Goal: Task Accomplishment & Management: Use online tool/utility

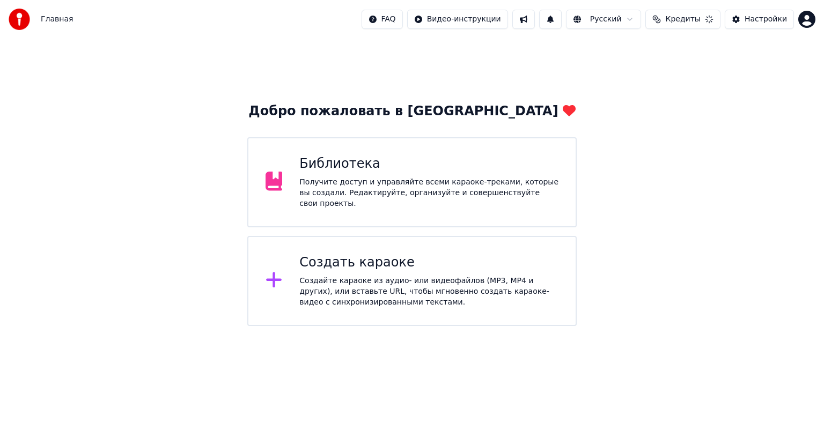
click at [386, 270] on div "Создать караоке Создайте караоке из аудио- или видеофайлов (MP3, MP4 и других),…" at bounding box center [428, 281] width 259 height 54
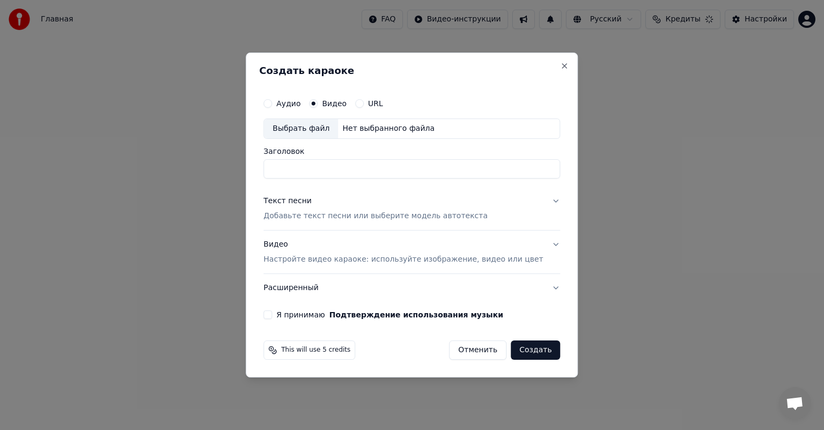
click at [325, 128] on div "Выбрать файл" at bounding box center [301, 128] width 74 height 19
click at [458, 175] on input "**********" at bounding box center [411, 168] width 297 height 19
type input "**********"
click at [303, 210] on div "Текст песни Добавьте текст песни или выберите модель автотекста" at bounding box center [375, 209] width 224 height 26
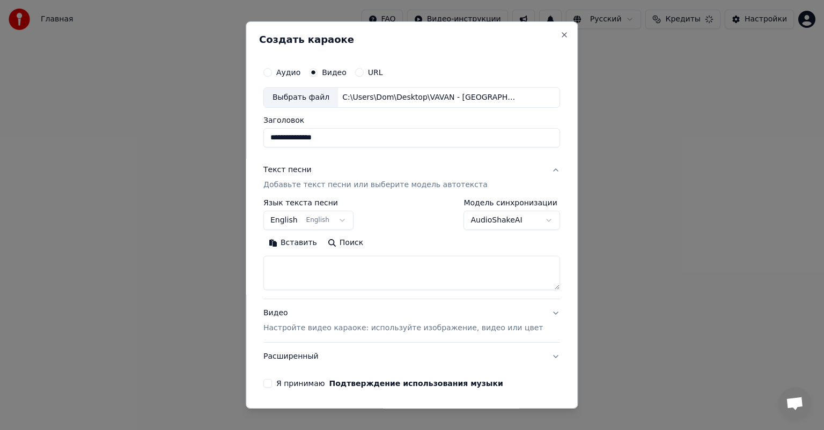
click at [287, 217] on button "English English" at bounding box center [308, 220] width 90 height 19
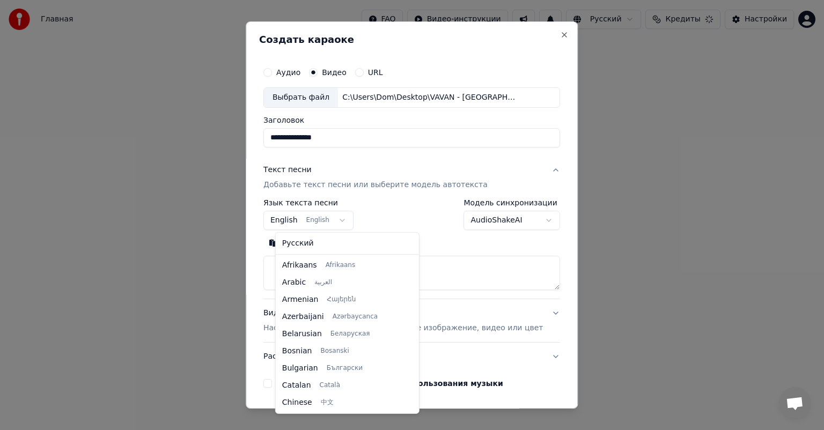
scroll to position [86, 0]
select select "**"
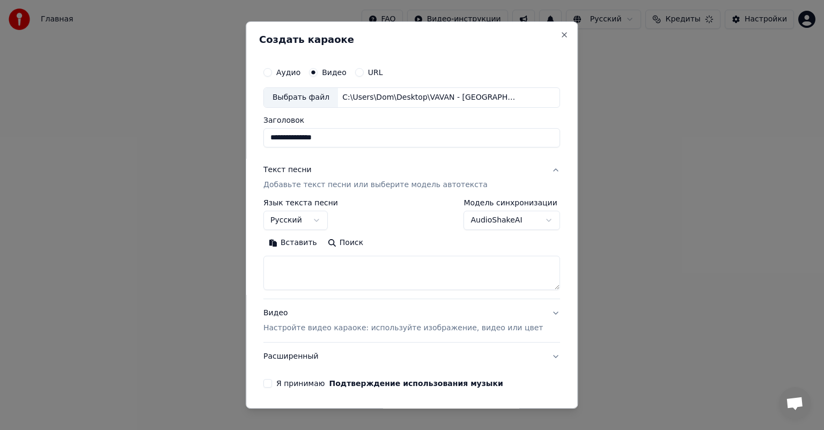
click at [307, 263] on textarea at bounding box center [411, 273] width 297 height 34
paste textarea "**********"
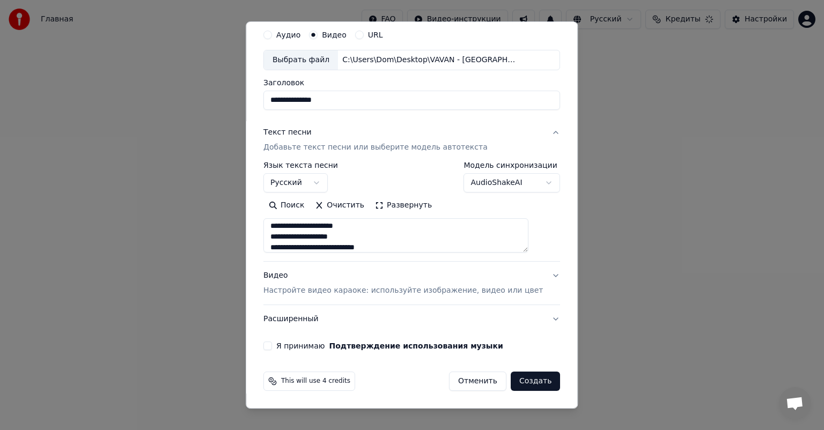
scroll to position [0, 0]
type textarea "**********"
click at [272, 346] on button "Я принимаю Подтверждение использования музыки" at bounding box center [267, 346] width 9 height 9
click at [514, 380] on button "Создать" at bounding box center [535, 381] width 49 height 19
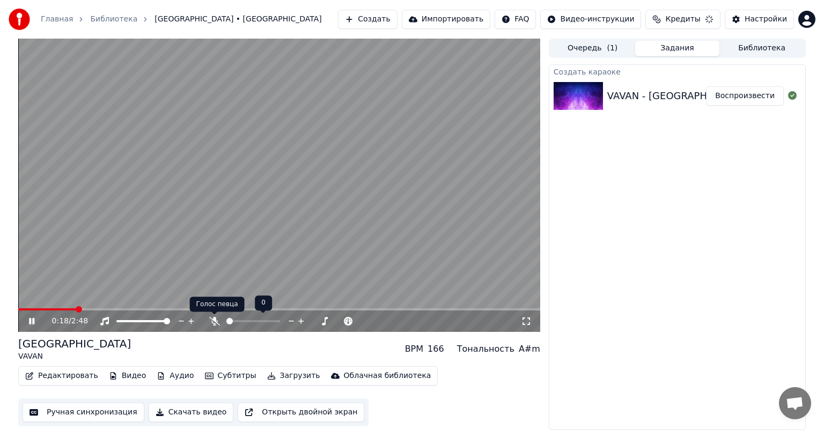
click at [214, 321] on icon at bounding box center [214, 321] width 11 height 9
click at [18, 306] on span at bounding box center [21, 309] width 6 height 6
click at [531, 319] on icon at bounding box center [526, 321] width 11 height 9
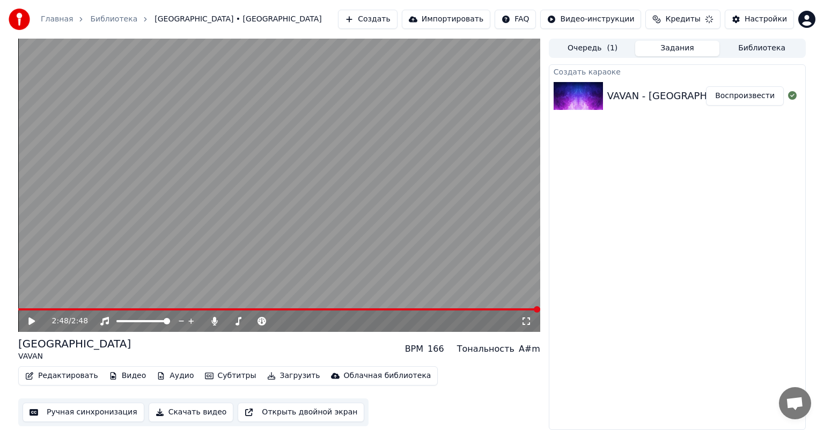
click at [205, 372] on icon "button" at bounding box center [209, 376] width 9 height 8
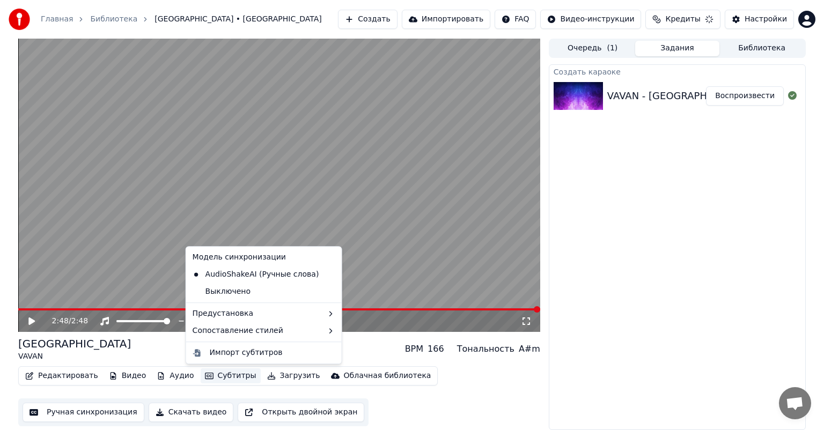
click at [205, 372] on icon "button" at bounding box center [209, 376] width 9 height 8
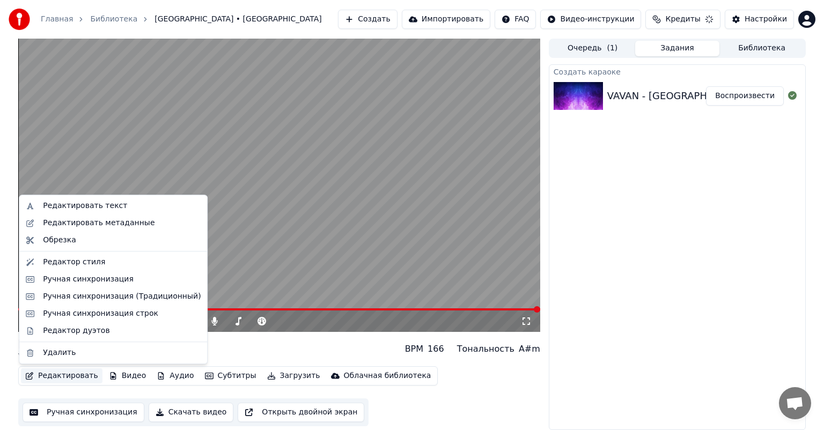
click at [43, 370] on button "Редактировать" at bounding box center [62, 376] width 82 height 15
click at [60, 265] on div "Редактор стиля" at bounding box center [74, 262] width 62 height 11
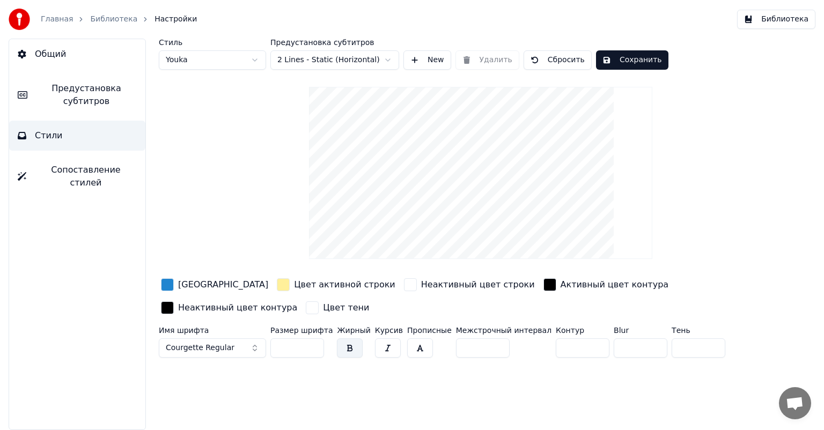
click at [238, 343] on button "Courgette Regular" at bounding box center [212, 348] width 107 height 19
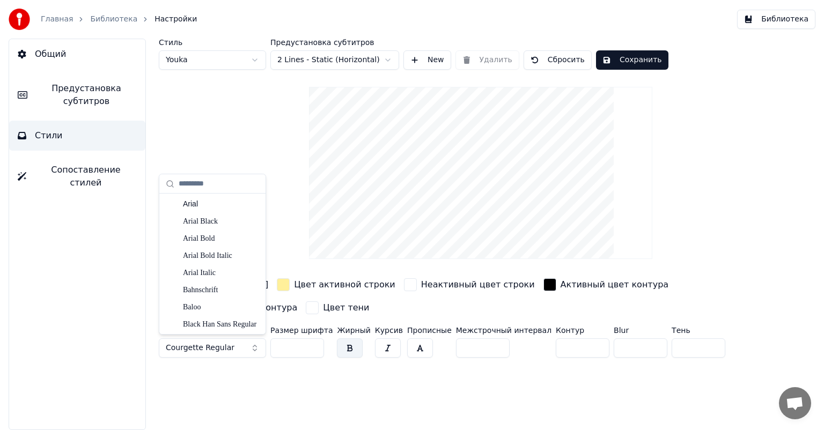
click at [215, 346] on span "Courgette Regular" at bounding box center [200, 348] width 69 height 11
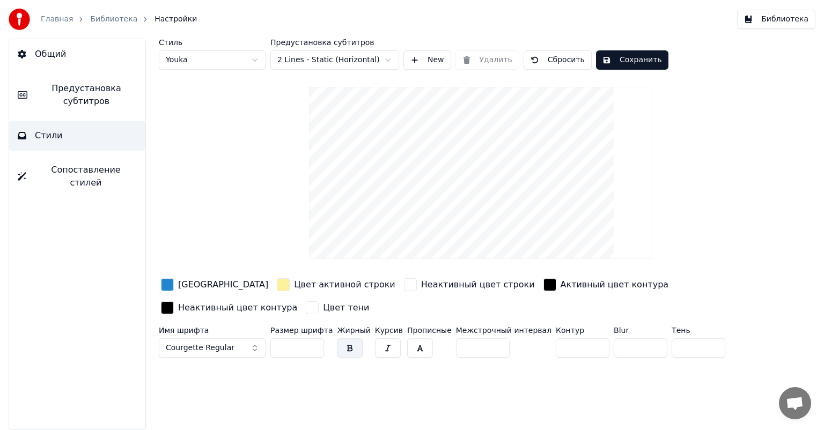
click at [215, 346] on span "Courgette Regular" at bounding box center [200, 348] width 69 height 11
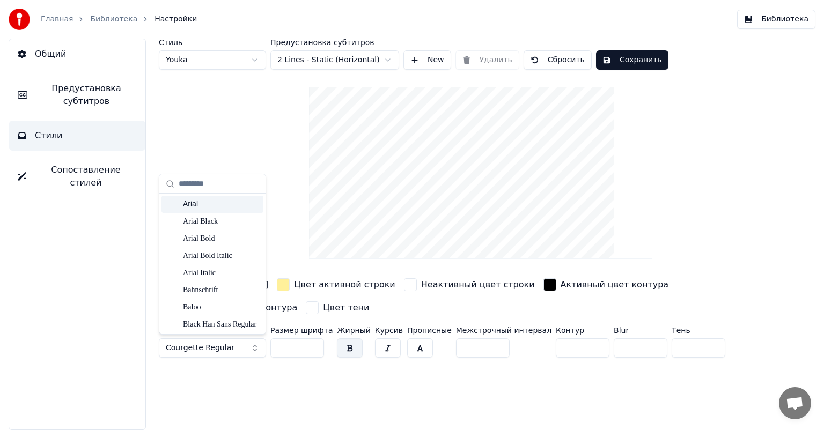
click at [202, 203] on div "Arial" at bounding box center [221, 204] width 76 height 11
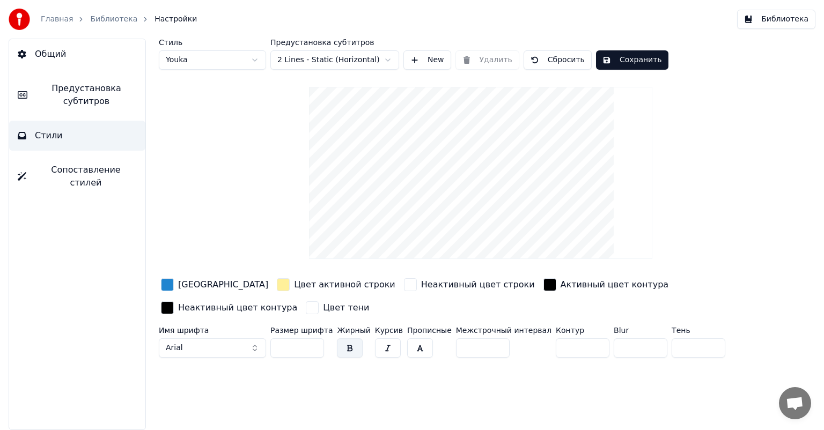
click at [204, 343] on button "Arial" at bounding box center [212, 348] width 107 height 19
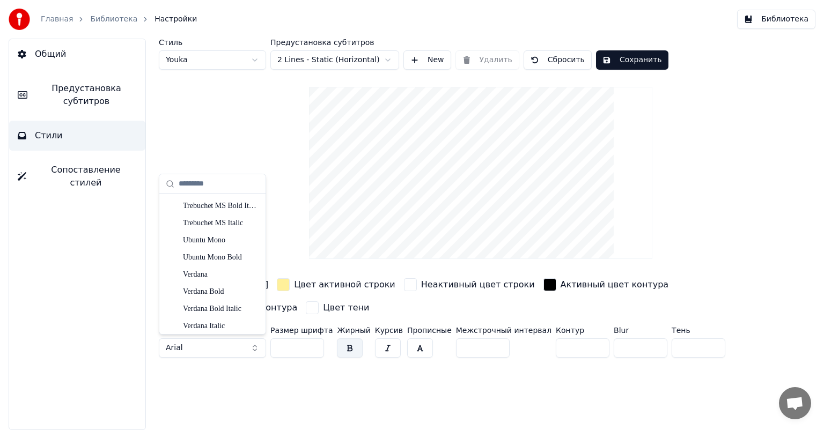
scroll to position [4291, 0]
click at [220, 322] on div "Yu Gothic UI Semilight" at bounding box center [221, 323] width 76 height 11
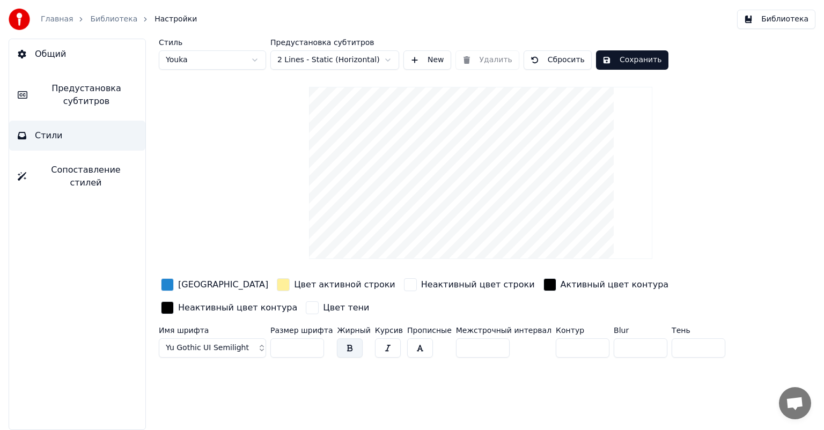
click at [234, 343] on span "Yu Gothic UI Semilight" at bounding box center [207, 348] width 83 height 11
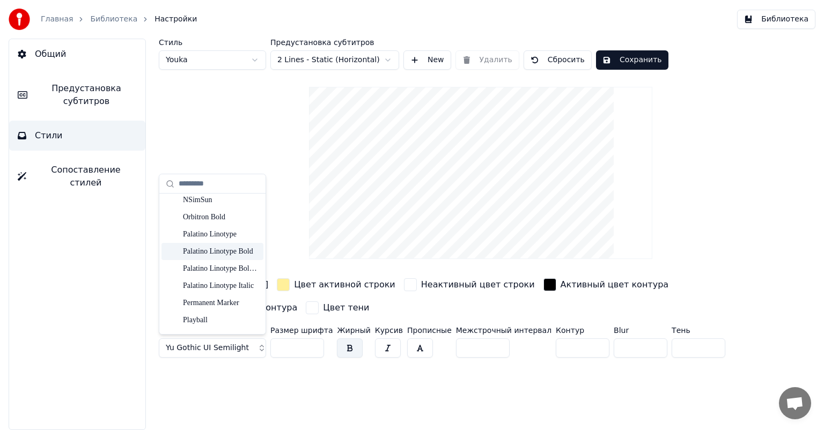
scroll to position [2595, 0]
click at [216, 234] on div "Permanent Marker" at bounding box center [221, 235] width 76 height 11
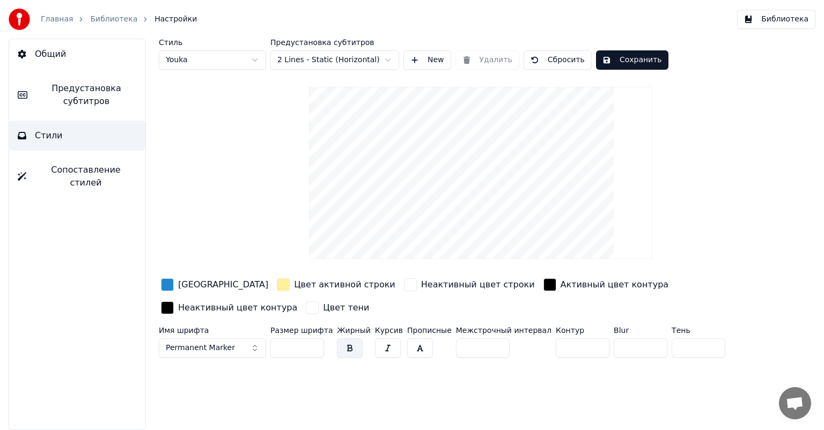
click at [192, 344] on span "Permanent Marker" at bounding box center [200, 348] width 69 height 11
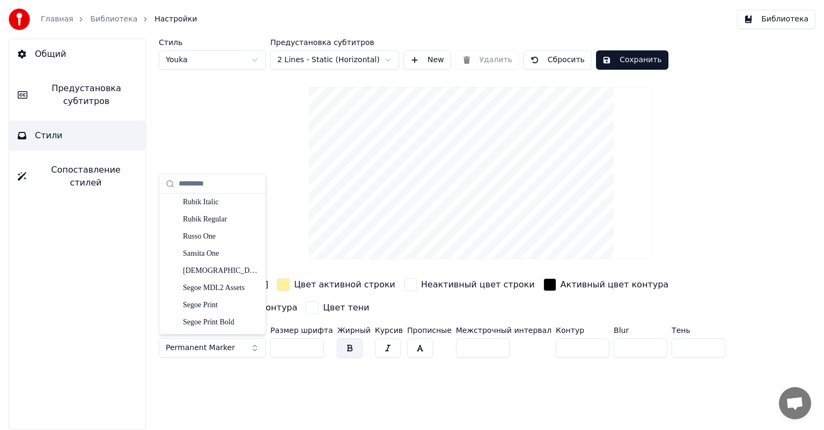
scroll to position [2897, 0]
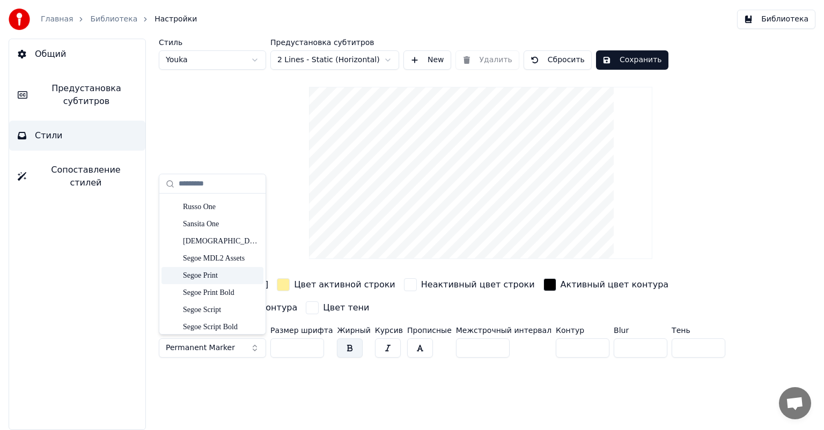
click at [203, 278] on div "Segoe Print" at bounding box center [221, 275] width 76 height 11
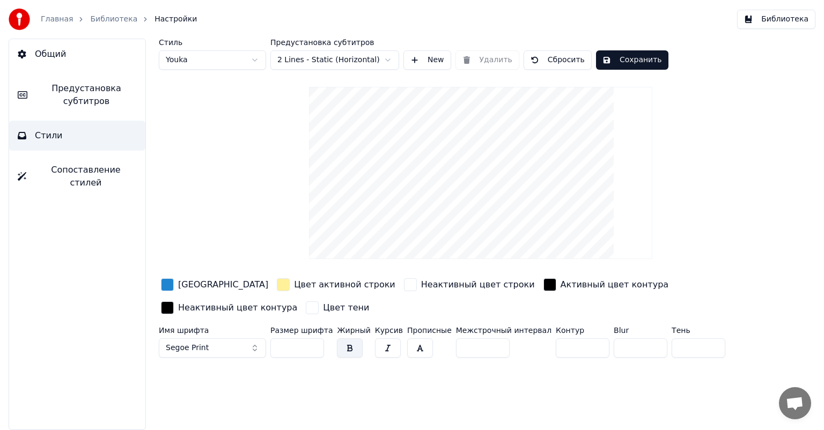
click at [643, 62] on button "Сохранить" at bounding box center [632, 59] width 72 height 19
click at [630, 60] on button "Сохранить" at bounding box center [632, 59] width 72 height 19
click at [760, 17] on button "Библиотека" at bounding box center [776, 19] width 78 height 19
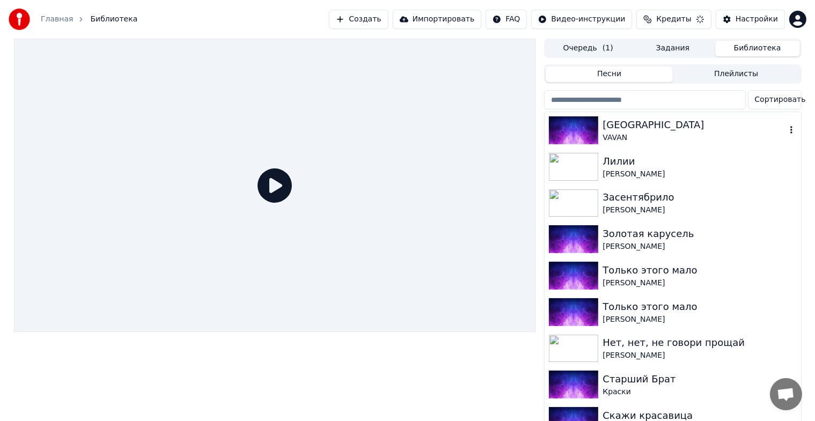
click at [575, 129] on img at bounding box center [573, 130] width 49 height 28
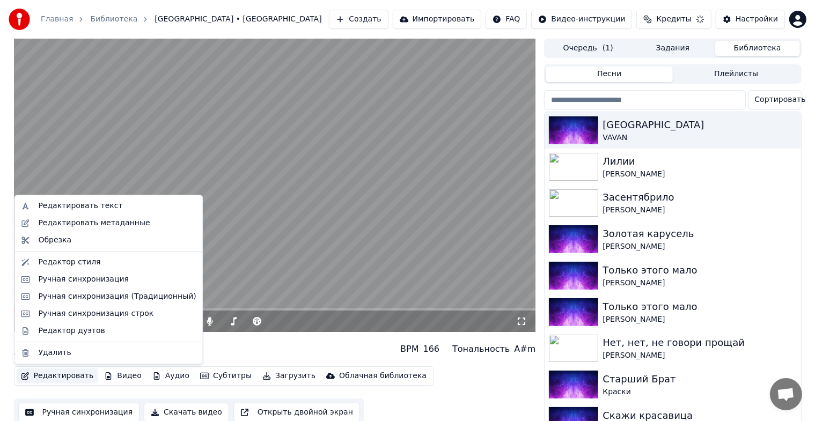
click at [67, 374] on button "Редактировать" at bounding box center [58, 376] width 82 height 15
click at [71, 258] on div "Редактор стиля" at bounding box center [69, 262] width 62 height 11
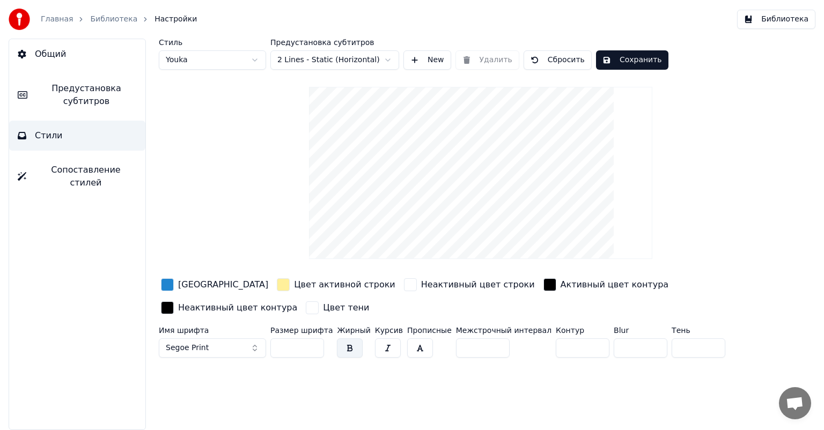
click at [167, 288] on div "button" at bounding box center [167, 284] width 13 height 13
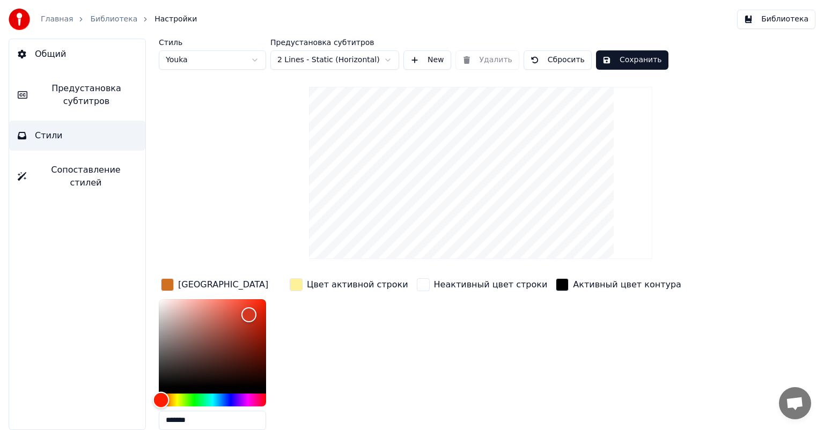
type input "*******"
drag, startPoint x: 224, startPoint y: 399, endPoint x: 136, endPoint y: 393, distance: 88.8
click at [136, 393] on div "Общий Предустановка субтитров Стили Сопоставление стилей Стиль Youka Предустано…" at bounding box center [412, 235] width 824 height 392
click at [651, 63] on button "Сохранить" at bounding box center [632, 59] width 72 height 19
click at [770, 22] on button "Библиотека" at bounding box center [776, 19] width 78 height 19
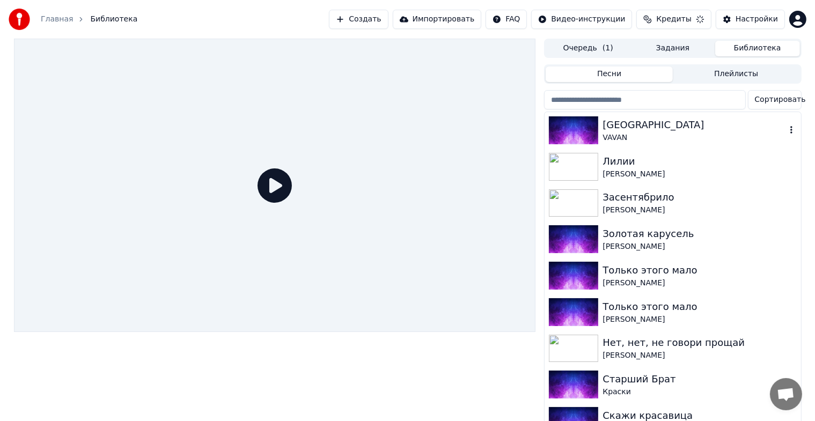
click at [569, 125] on img at bounding box center [573, 130] width 49 height 28
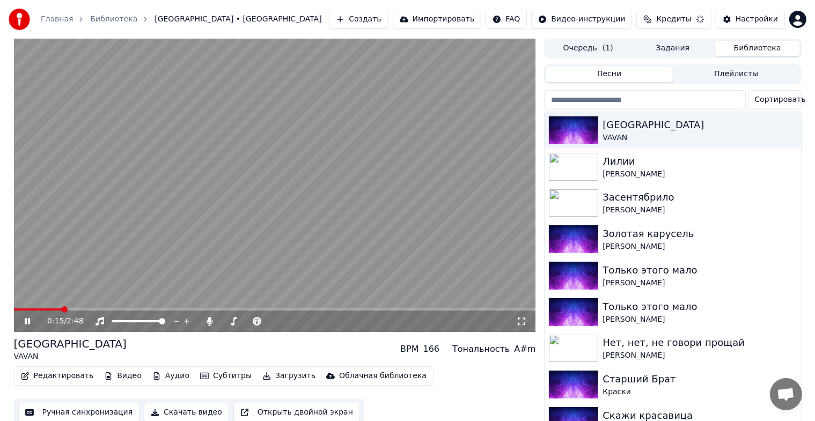
click at [528, 322] on div "0:15 / 2:48" at bounding box center [274, 321] width 513 height 11
click at [519, 322] on icon at bounding box center [521, 321] width 11 height 9
click at [62, 376] on button "Редактировать" at bounding box center [58, 376] width 82 height 15
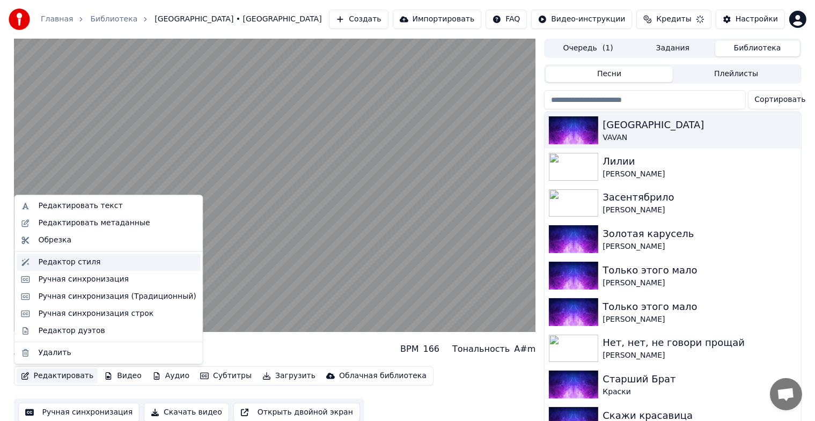
click at [84, 259] on div "Редактор стиля" at bounding box center [69, 262] width 62 height 11
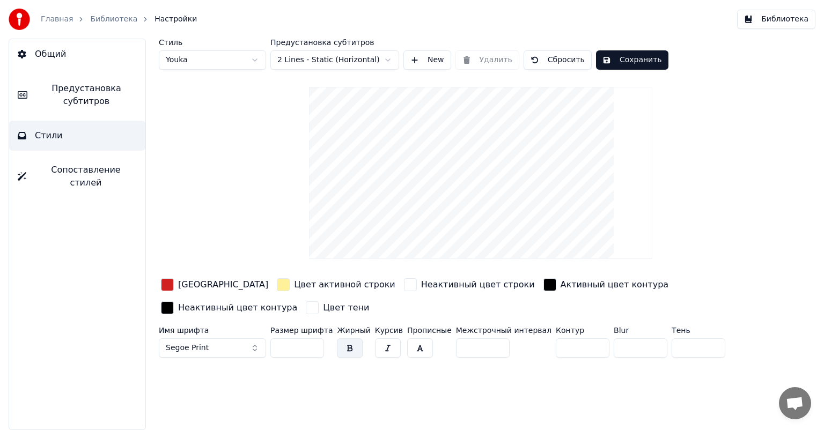
click at [314, 344] on input "**" at bounding box center [297, 348] width 54 height 19
type input "***"
click at [314, 344] on input "***" at bounding box center [297, 348] width 54 height 19
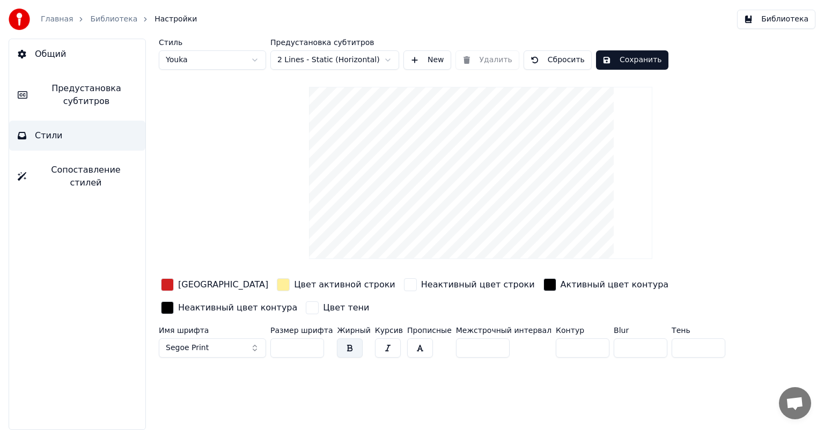
click at [647, 62] on button "Сохранить" at bounding box center [632, 59] width 72 height 19
click at [758, 24] on button "Библиотека" at bounding box center [776, 19] width 78 height 19
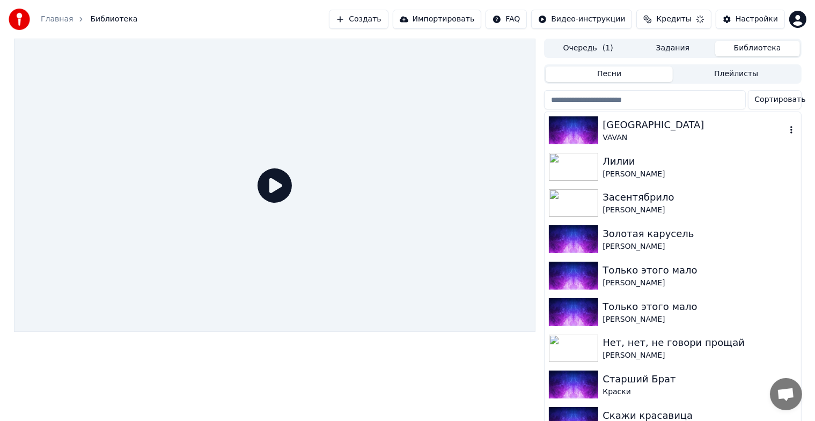
click at [576, 128] on img at bounding box center [573, 130] width 49 height 28
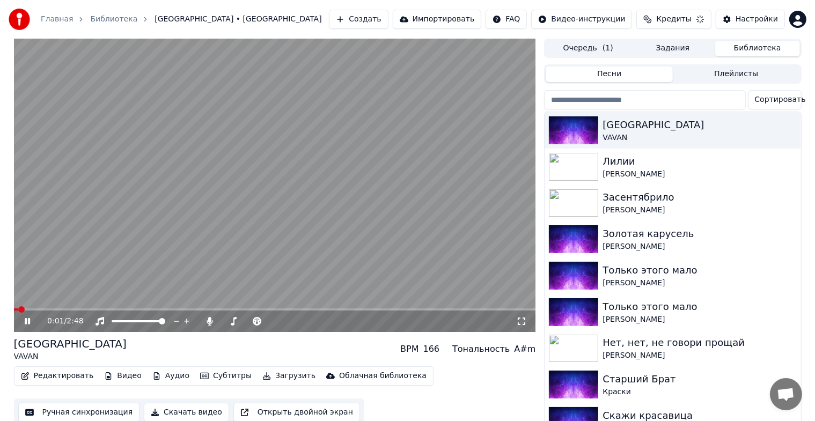
click at [519, 323] on icon at bounding box center [521, 321] width 11 height 9
click at [53, 380] on button "Редактировать" at bounding box center [58, 376] width 82 height 15
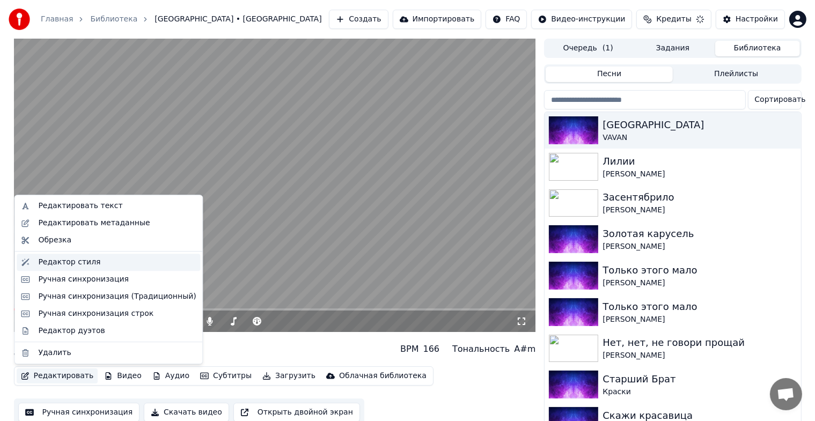
click at [74, 262] on div "Редактор стиля" at bounding box center [69, 262] width 62 height 11
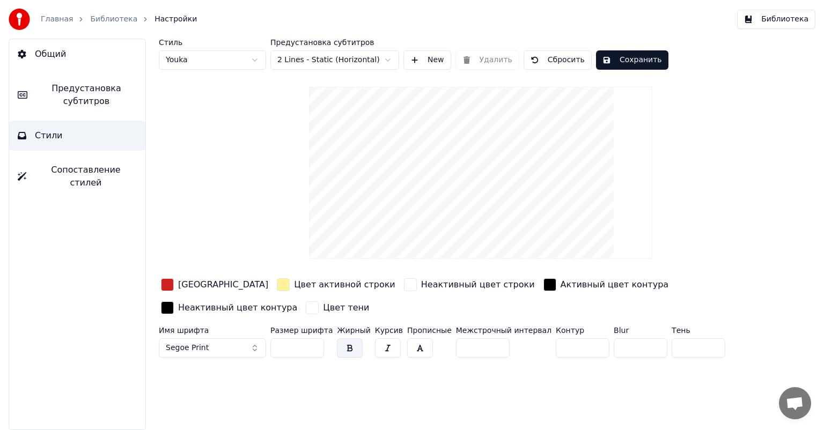
click at [167, 283] on div "button" at bounding box center [167, 284] width 13 height 13
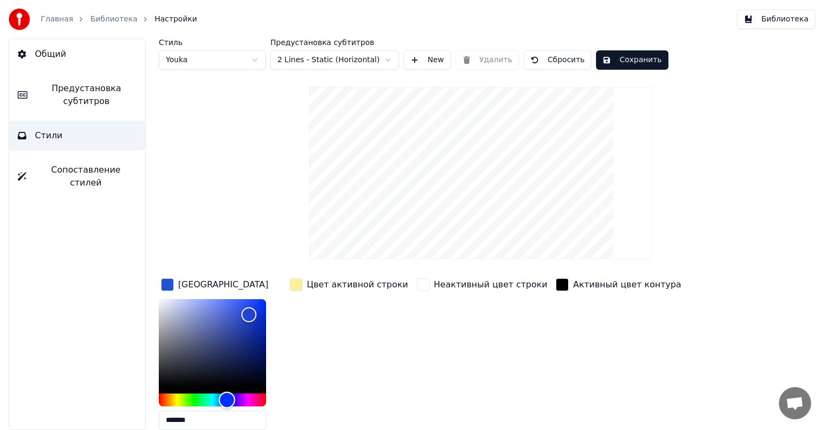
type input "*******"
drag, startPoint x: 161, startPoint y: 401, endPoint x: 227, endPoint y: 403, distance: 66.0
click at [227, 403] on div "Hue" at bounding box center [227, 400] width 17 height 17
click at [662, 64] on button "Сохранить" at bounding box center [632, 59] width 72 height 19
click at [651, 53] on button "Сохранить" at bounding box center [632, 59] width 72 height 19
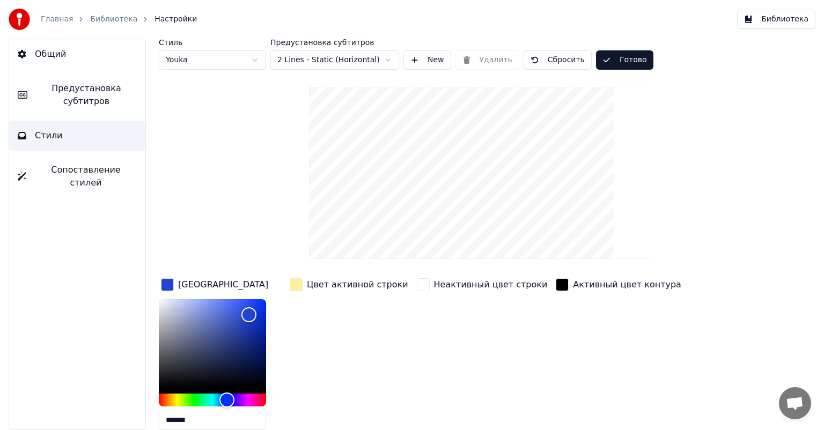
click at [774, 24] on button "Библиотека" at bounding box center [776, 19] width 78 height 19
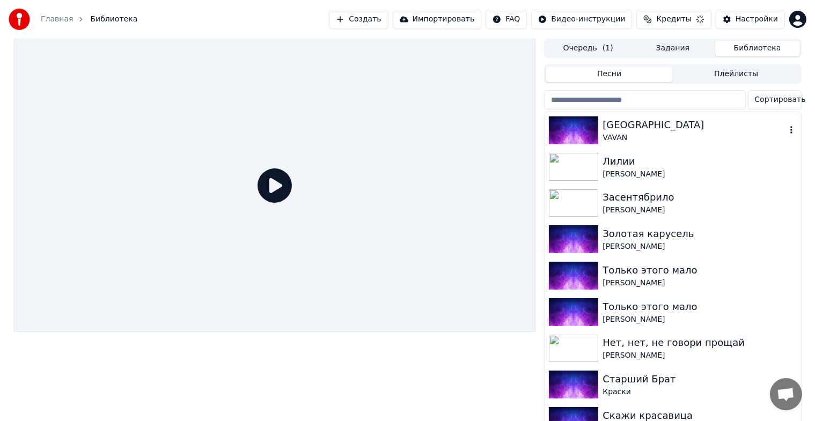
click at [564, 132] on img at bounding box center [573, 130] width 49 height 28
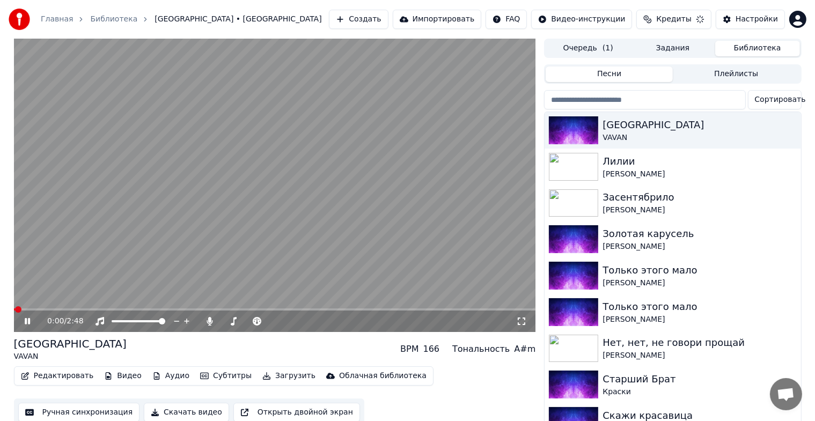
click at [518, 318] on icon at bounding box center [522, 322] width 8 height 8
click at [48, 377] on button "Редактировать" at bounding box center [58, 376] width 82 height 15
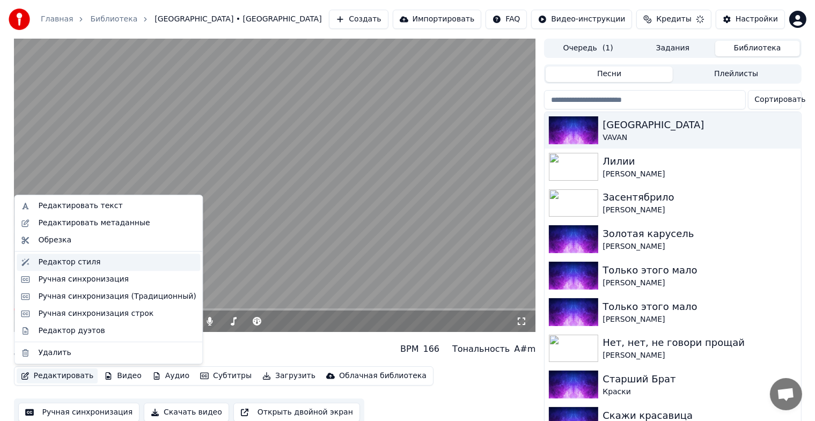
click at [61, 265] on div "Редактор стиля" at bounding box center [69, 262] width 62 height 11
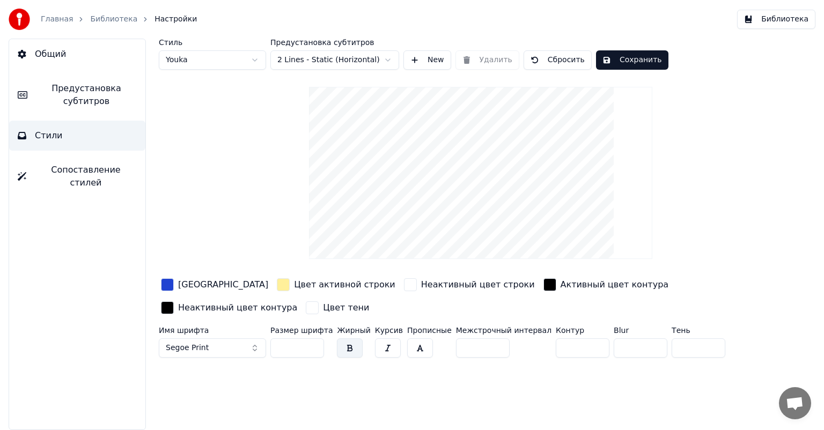
click at [215, 348] on button "Segoe Print" at bounding box center [212, 348] width 107 height 19
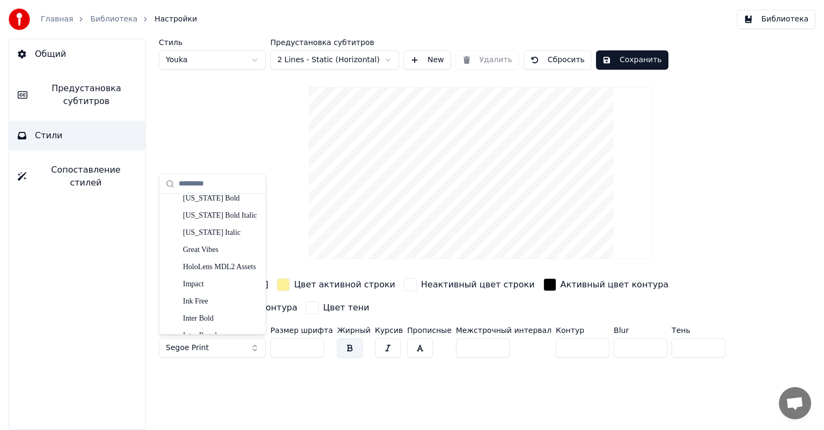
scroll to position [1288, 0]
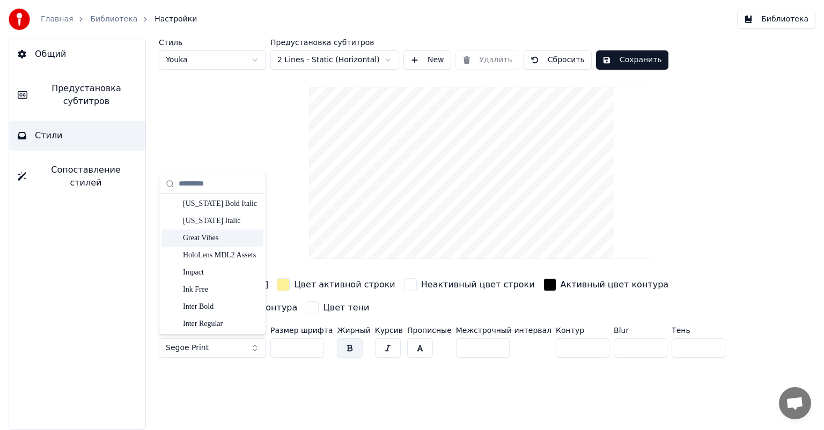
click at [208, 238] on div "Great Vibes" at bounding box center [221, 238] width 76 height 11
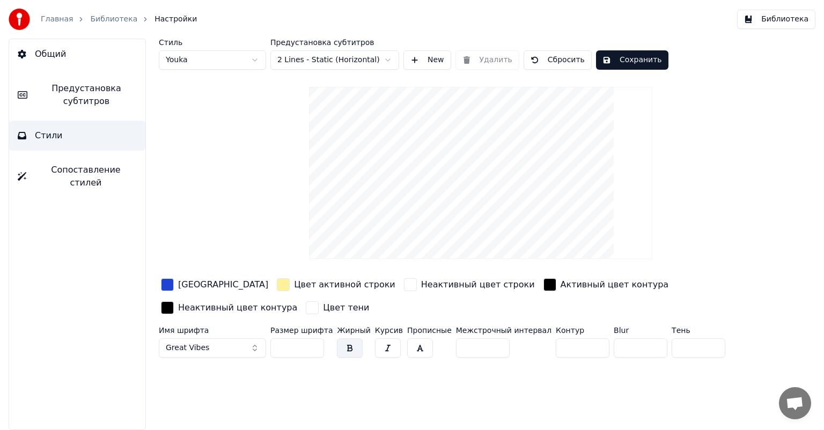
click at [630, 63] on button "Сохранить" at bounding box center [632, 59] width 72 height 19
click at [788, 30] on div "Главная Библиотека Настройки Библиотека" at bounding box center [412, 19] width 824 height 39
click at [785, 24] on button "Библиотека" at bounding box center [776, 19] width 78 height 19
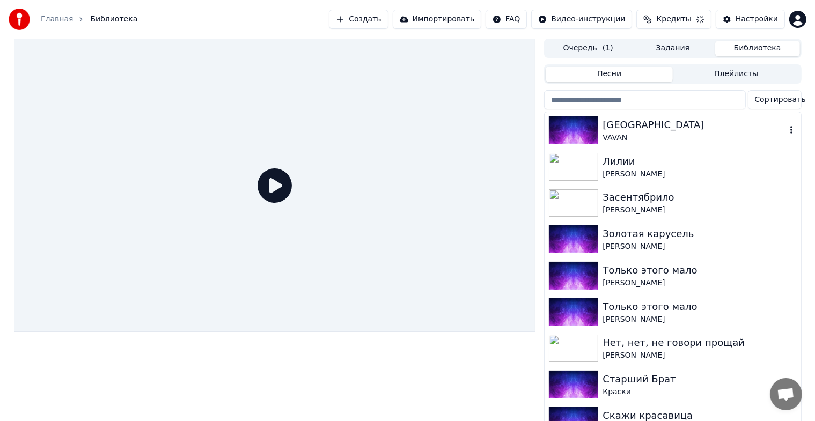
click at [584, 129] on img at bounding box center [573, 130] width 49 height 28
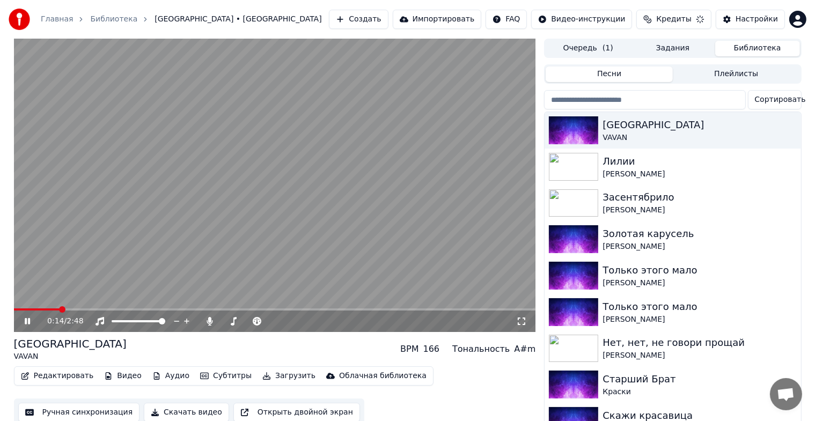
click at [520, 318] on icon at bounding box center [522, 322] width 8 height 8
click at [285, 376] on button "Загрузить" at bounding box center [289, 376] width 62 height 15
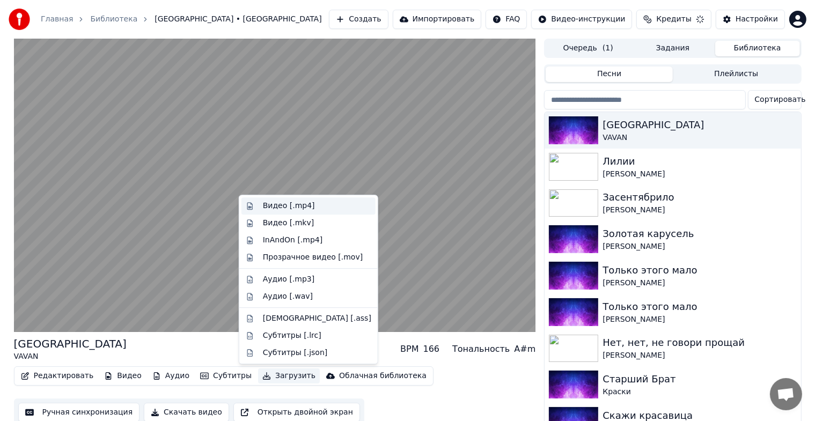
click at [298, 208] on div "Видео [.mp4]" at bounding box center [289, 206] width 52 height 11
